Goal: Task Accomplishment & Management: Complete application form

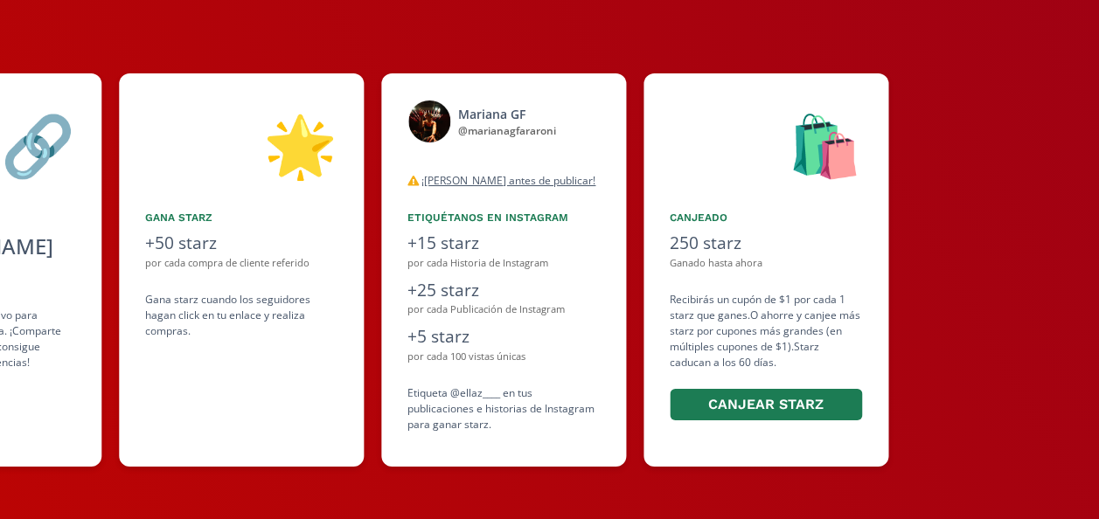
scroll to position [0, 787]
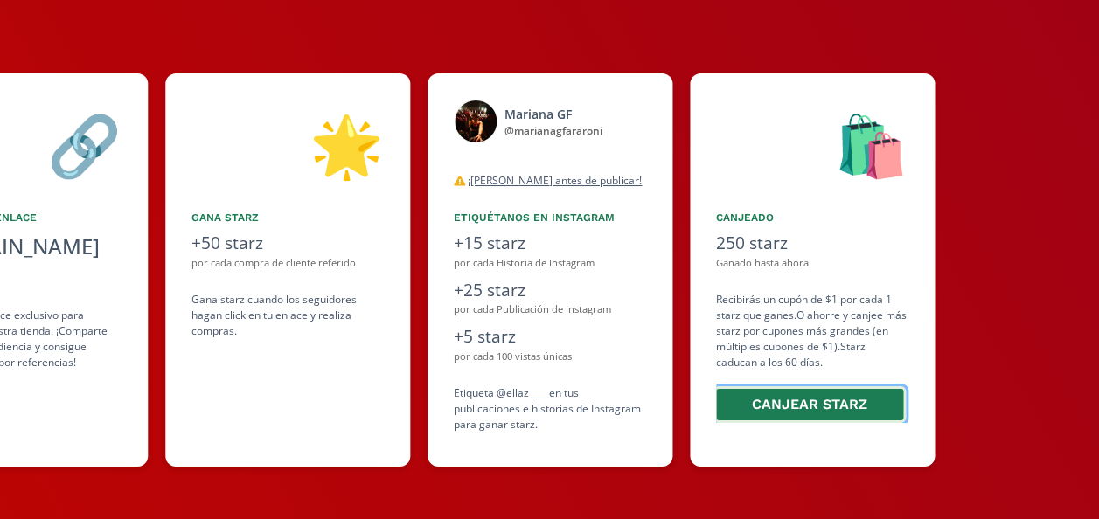
click at [757, 399] on button "Canjear starz" at bounding box center [809, 405] width 192 height 38
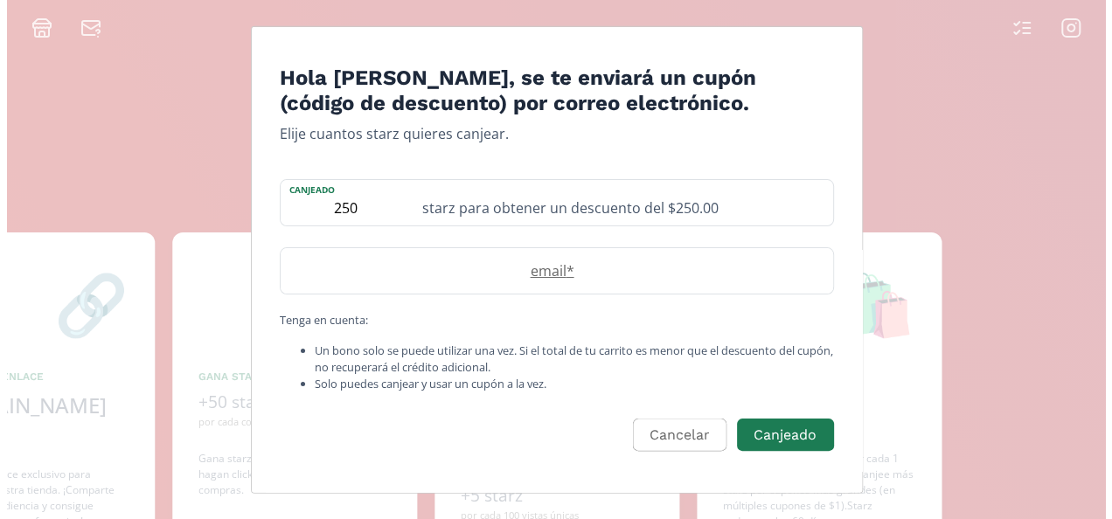
scroll to position [0, 0]
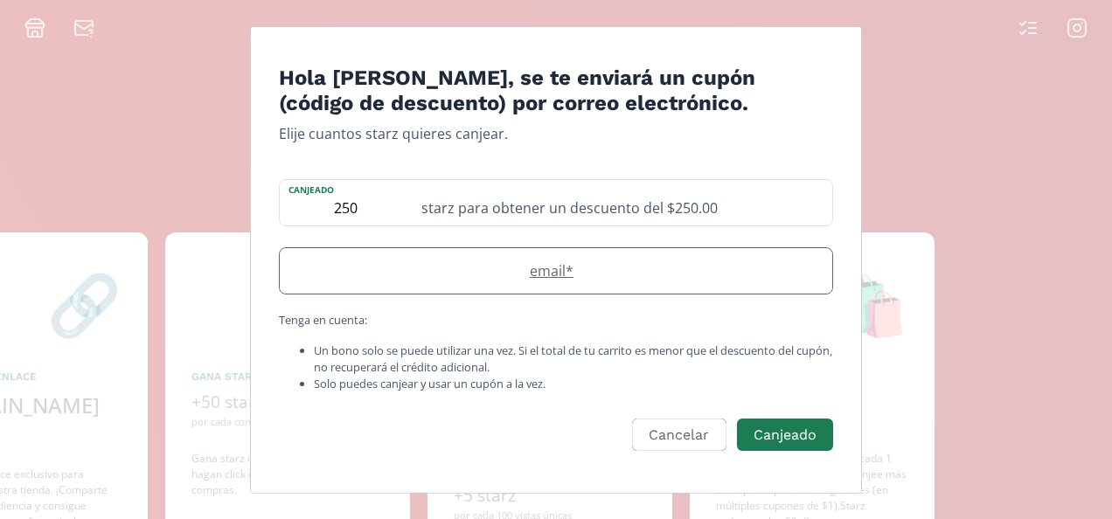
click at [553, 271] on label "email *" at bounding box center [547, 270] width 535 height 21
click at [520, 271] on input "Edit Program" at bounding box center [556, 269] width 553 height 45
type input "marianagfararoni@gmail.com"
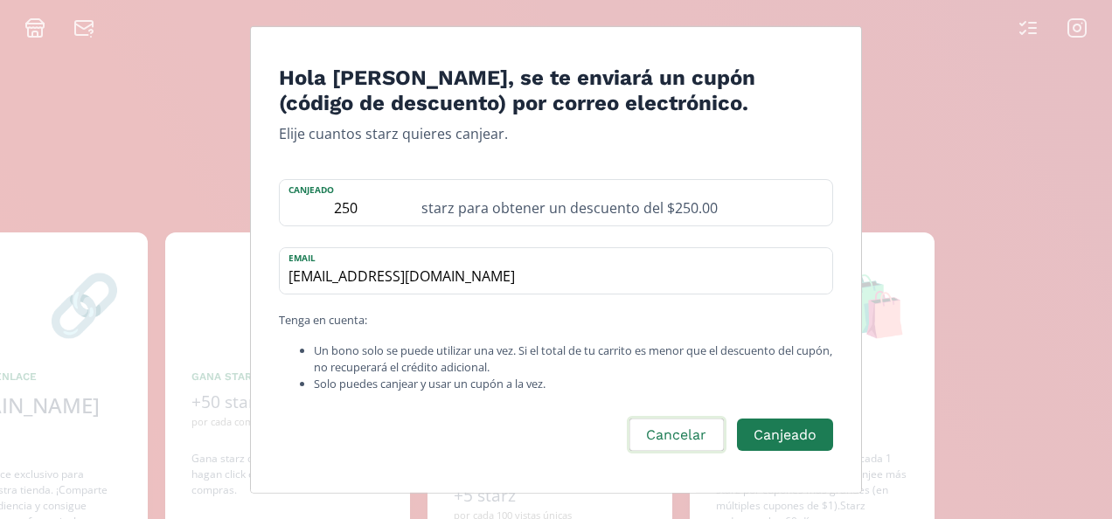
click at [701, 437] on button "Cancelar" at bounding box center [676, 436] width 99 height 38
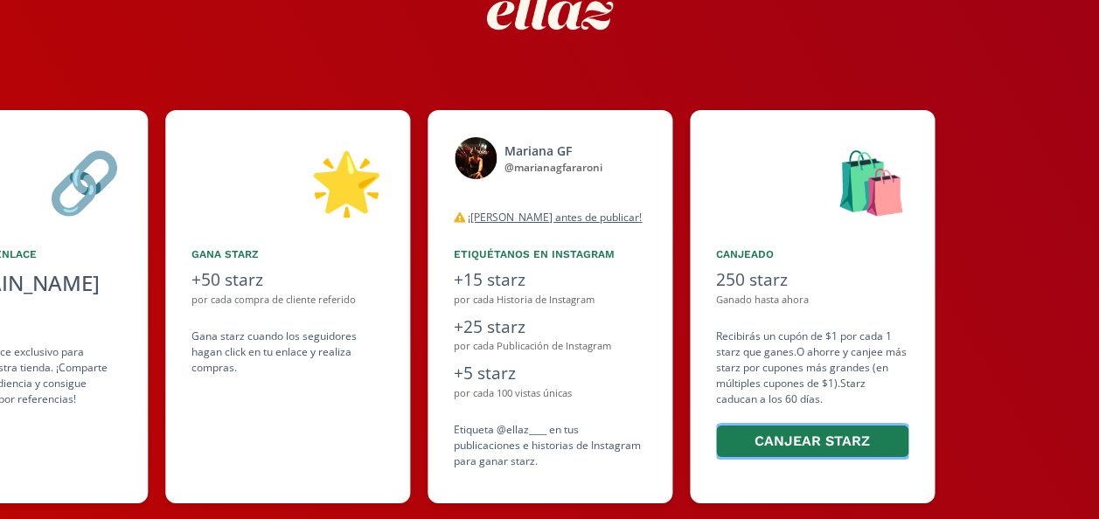
scroll to position [159, 0]
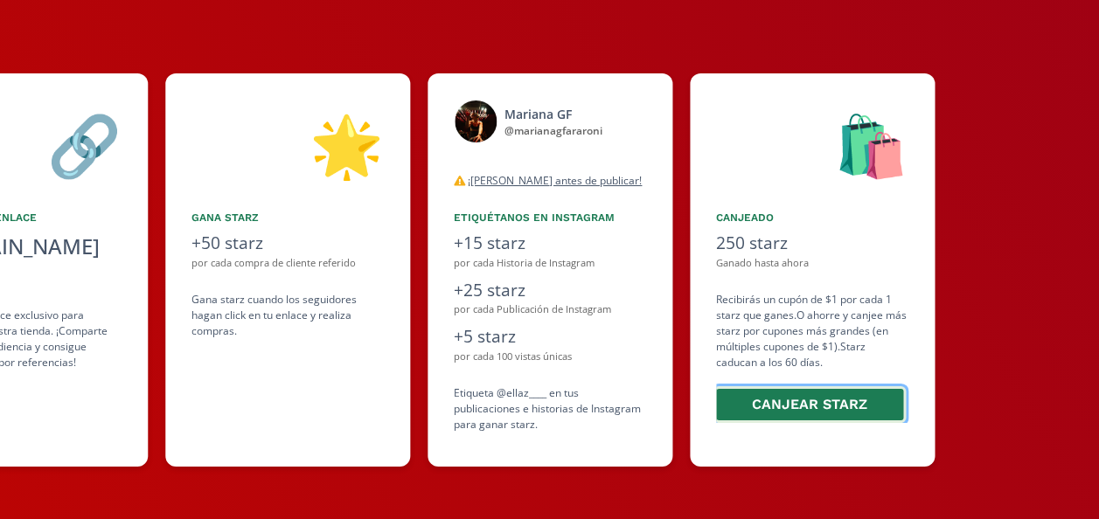
click at [825, 407] on button "Canjear starz" at bounding box center [809, 405] width 192 height 38
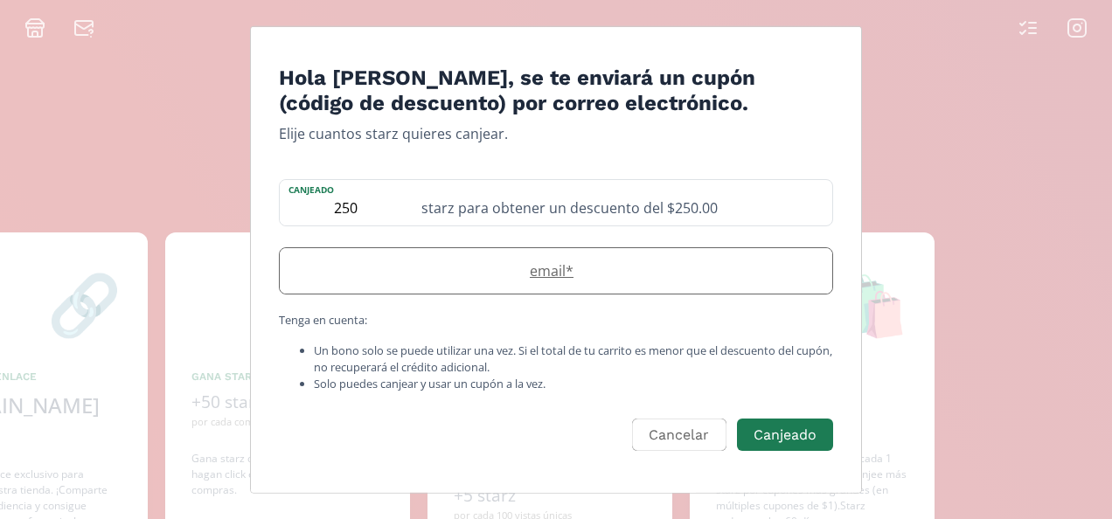
click at [534, 271] on label "email *" at bounding box center [547, 270] width 535 height 21
click at [448, 271] on input "Edit Program" at bounding box center [556, 269] width 553 height 45
paste input "marianagfararoni@gmail.com"
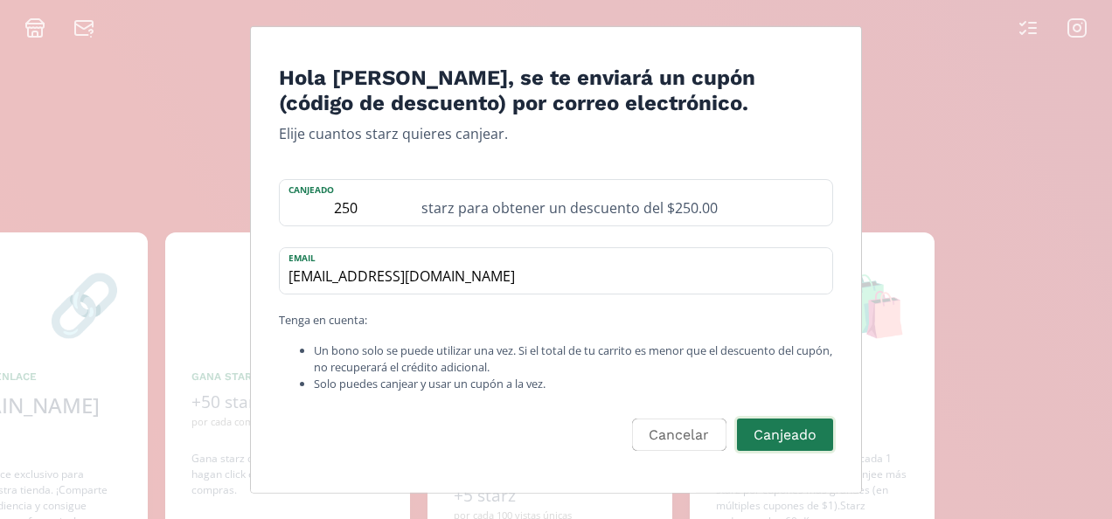
type input "marianagfararoni@gmail.com"
click at [793, 444] on button "Canjeado" at bounding box center [784, 436] width 101 height 38
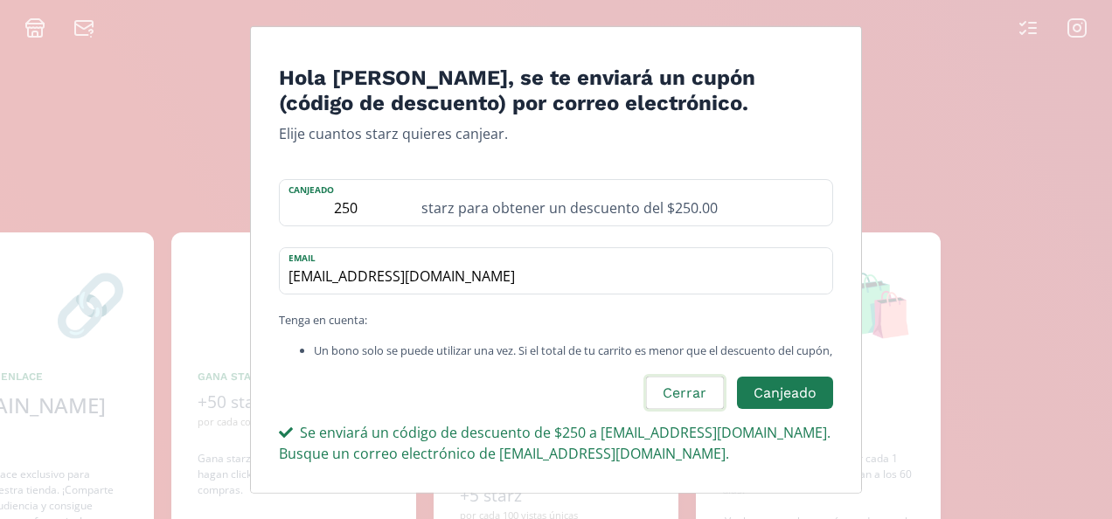
click at [694, 400] on button "Cerrar" at bounding box center [685, 394] width 82 height 38
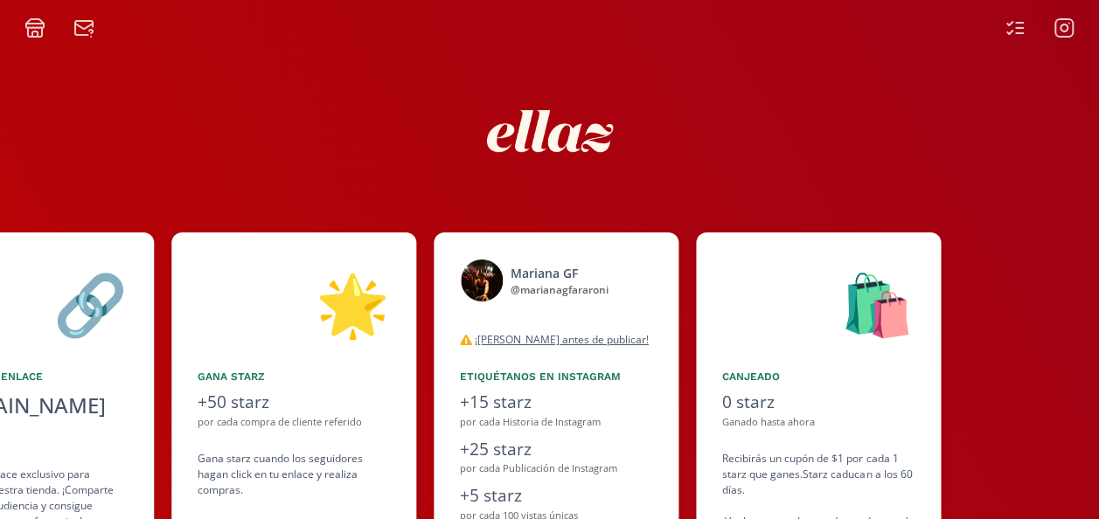
click at [1005, 28] on icon at bounding box center [1015, 27] width 21 height 21
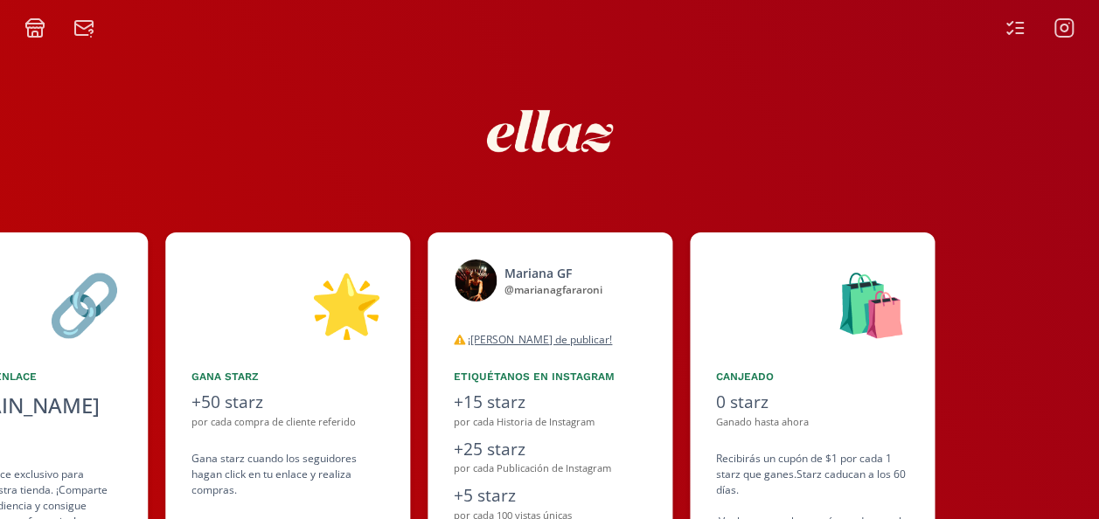
click at [1011, 28] on icon at bounding box center [1015, 27] width 21 height 21
